Goal: Navigation & Orientation: Find specific page/section

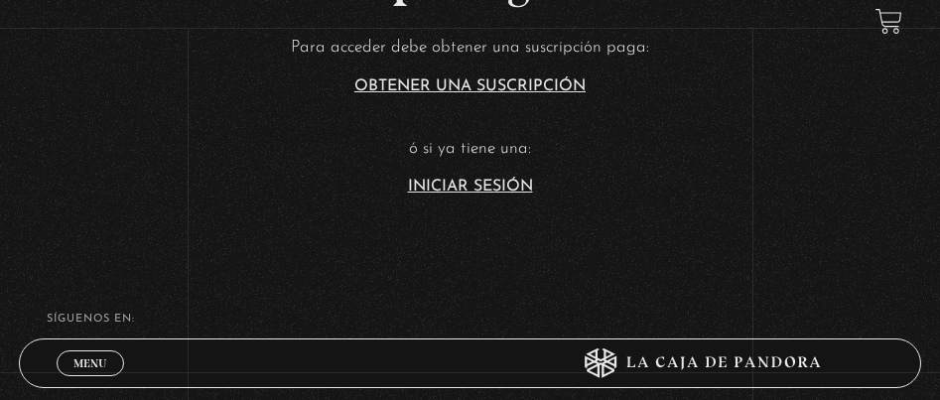
scroll to position [184, 0]
click at [449, 174] on article "Para acceder debe obtener una suscripción paga: Obtener una suscripción ó si ya…" at bounding box center [470, 115] width 940 height 162
click at [444, 188] on link "Iniciar Sesión" at bounding box center [470, 188] width 125 height 16
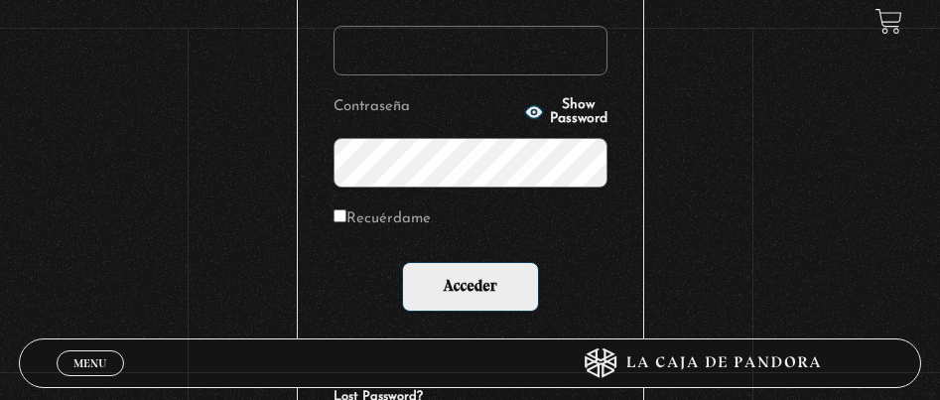
scroll to position [397, 0]
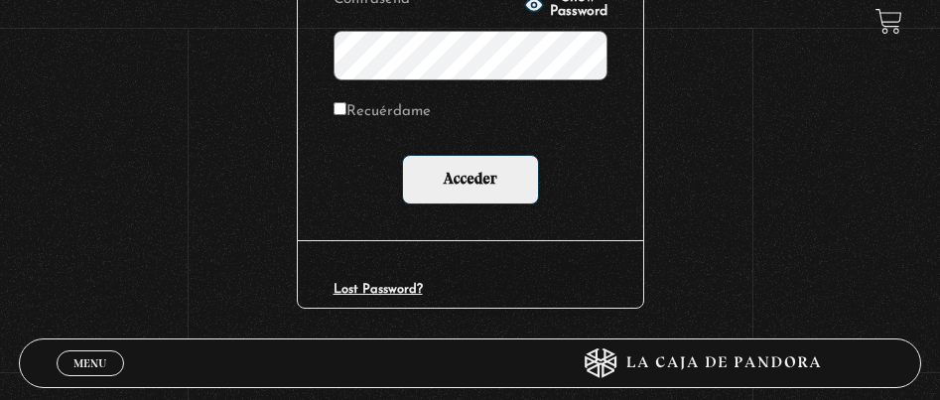
type input "ashleycalvi90@gmail.com"
click at [353, 111] on label "Recuérdame" at bounding box center [382, 112] width 97 height 29
click at [346, 111] on input "Recuérdame" at bounding box center [340, 108] width 13 height 13
checkbox input "true"
click at [452, 153] on form "Nombre de usuario o correo electrónico ashleycalvi90@gmail.com Contraseña Show …" at bounding box center [471, 39] width 274 height 330
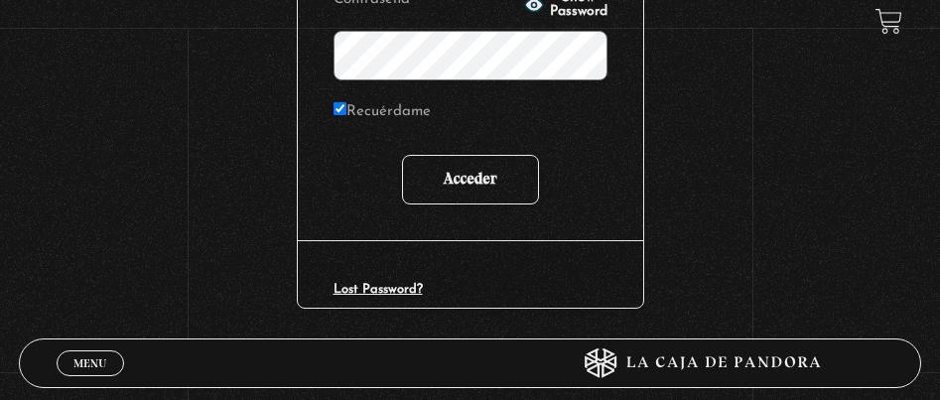
click at [448, 171] on input "Acceder" at bounding box center [470, 180] width 137 height 50
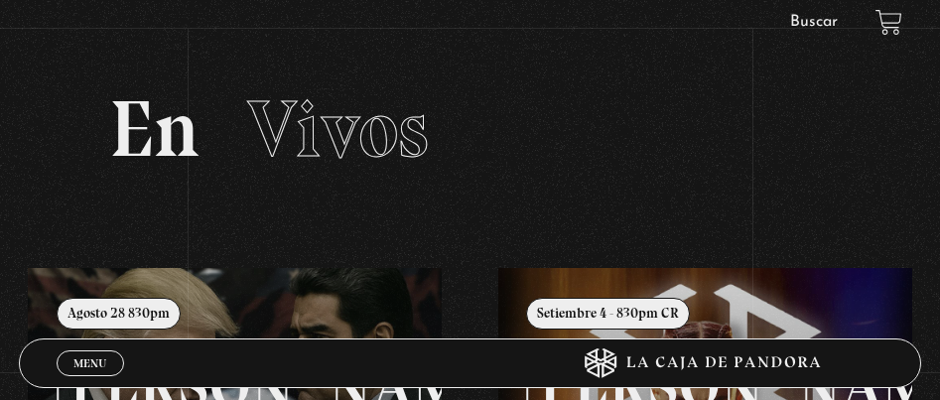
click at [799, 27] on link "Buscar" at bounding box center [814, 22] width 48 height 16
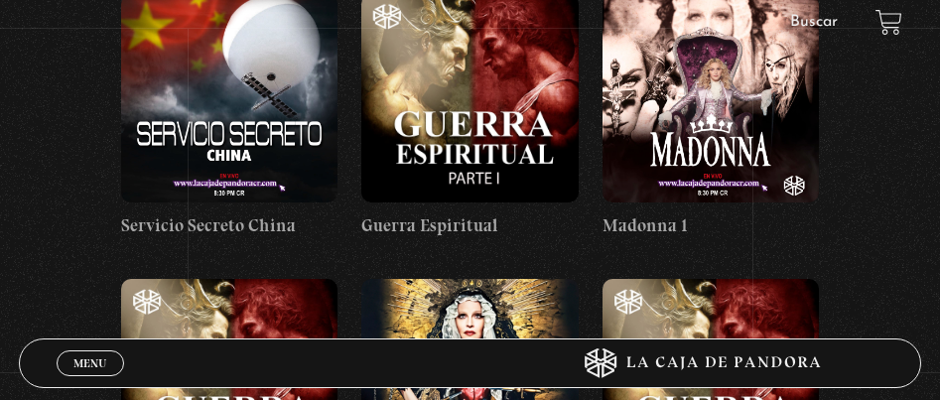
scroll to position [19543, 0]
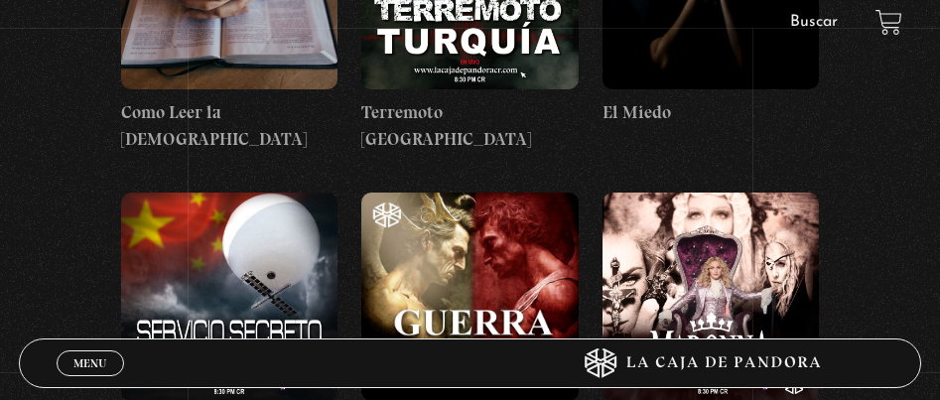
click at [429, 193] on figure at bounding box center [469, 297] width 216 height 208
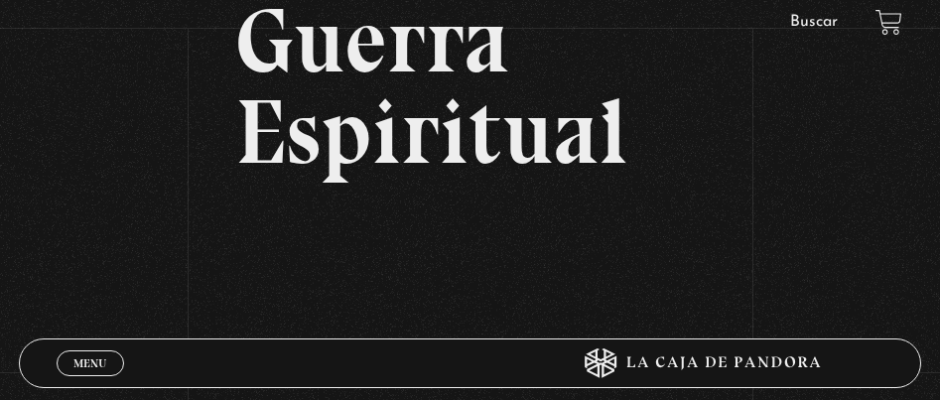
scroll to position [99, 0]
